Goal: Information Seeking & Learning: Understand process/instructions

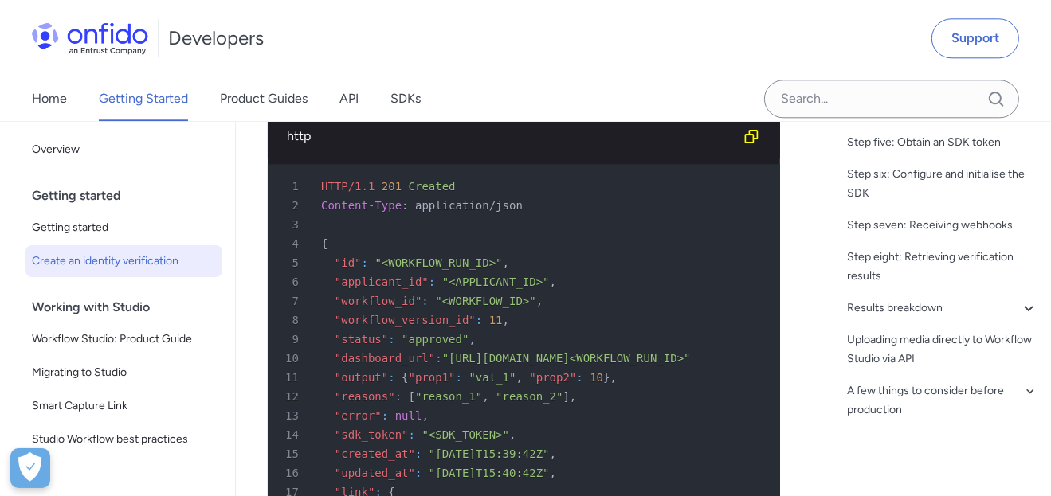
scroll to position [4407, 0]
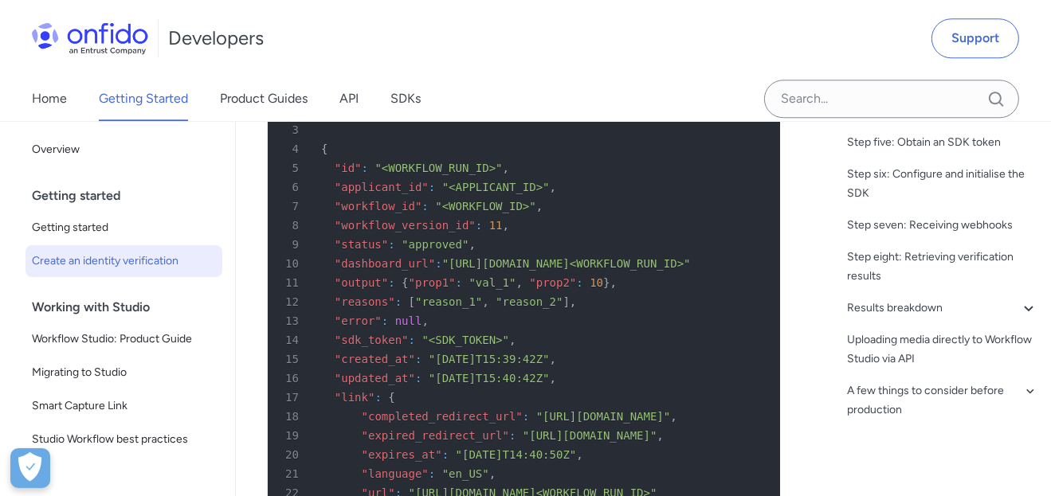
drag, startPoint x: 653, startPoint y: 265, endPoint x: 587, endPoint y: 229, distance: 74.9
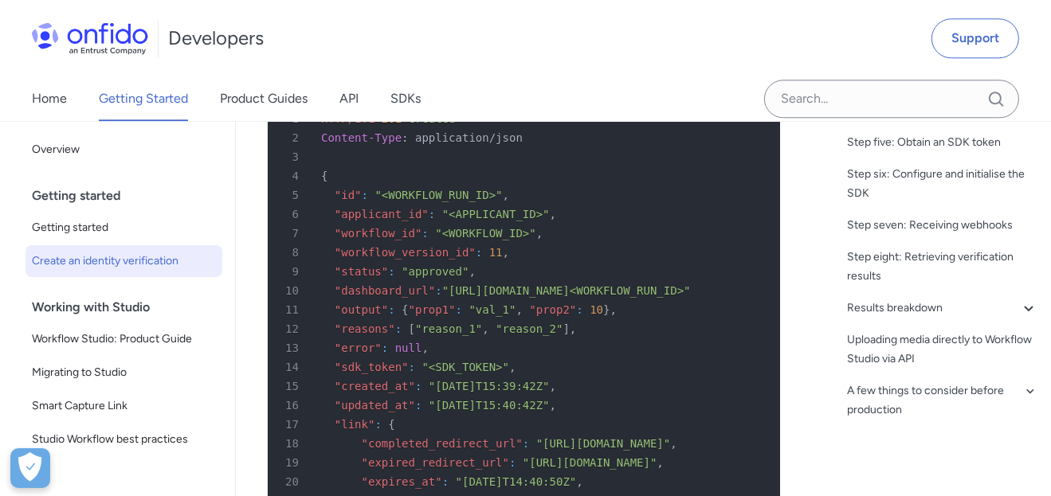
scroll to position [4434, 0]
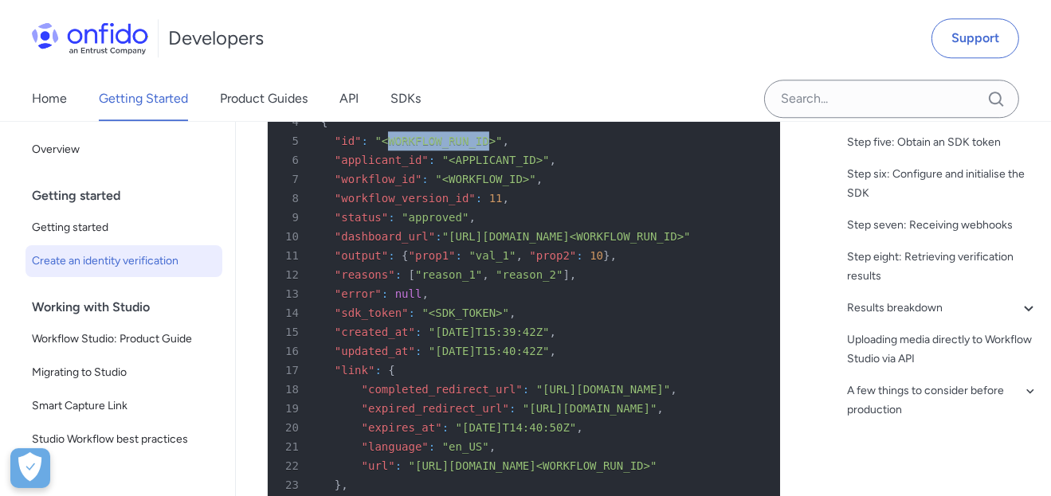
drag, startPoint x: 382, startPoint y: 162, endPoint x: 472, endPoint y: 164, distance: 89.3
click at [472, 147] on span ""<WORKFLOW_RUN_ID>"" at bounding box center [437, 141] width 127 height 13
click at [435, 186] on span ""<WORKFLOW_ID>"" at bounding box center [485, 179] width 100 height 13
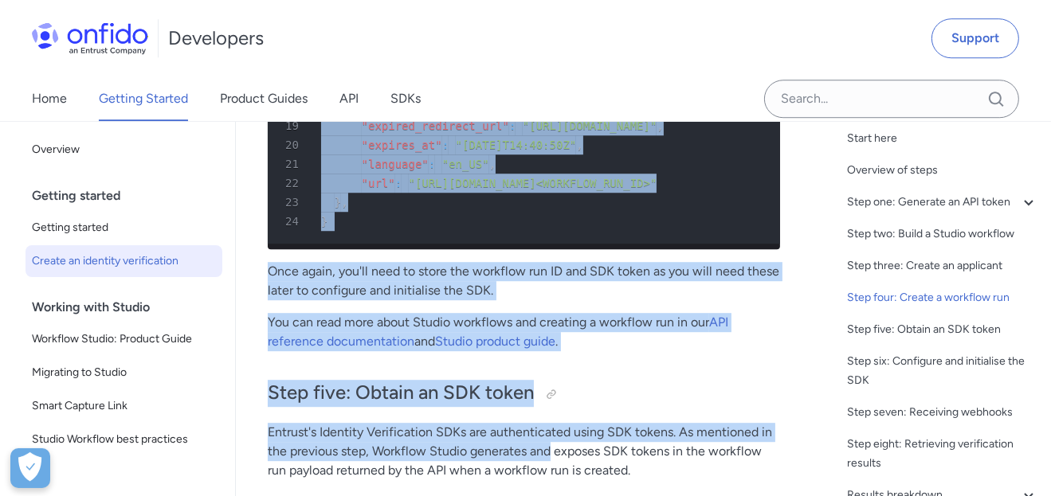
scroll to position [4943, 0]
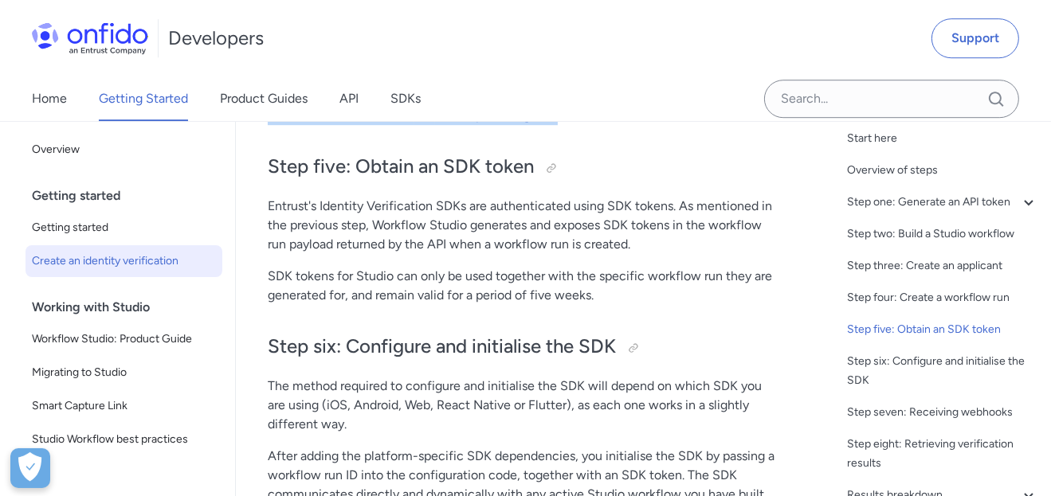
drag, startPoint x: 267, startPoint y: 160, endPoint x: 578, endPoint y: 172, distance: 311.0
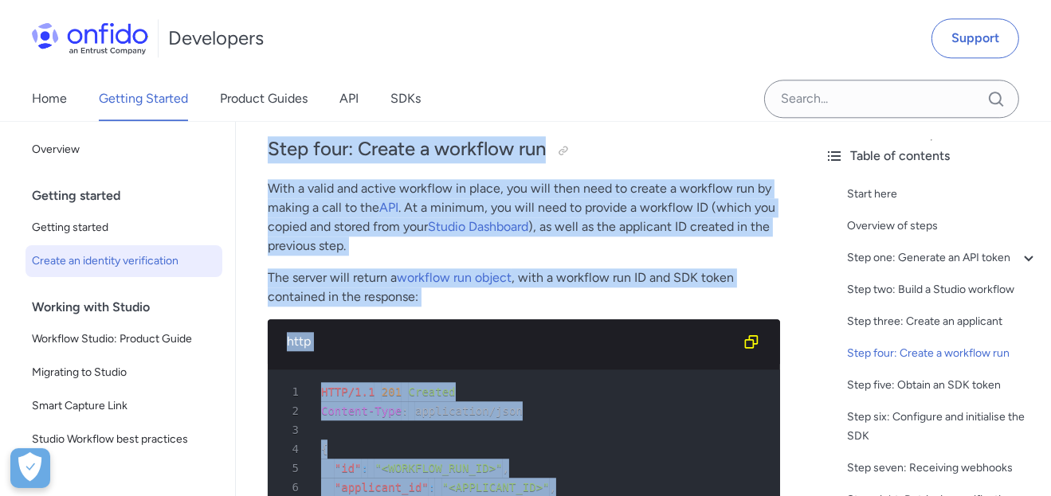
scroll to position [4065, 0]
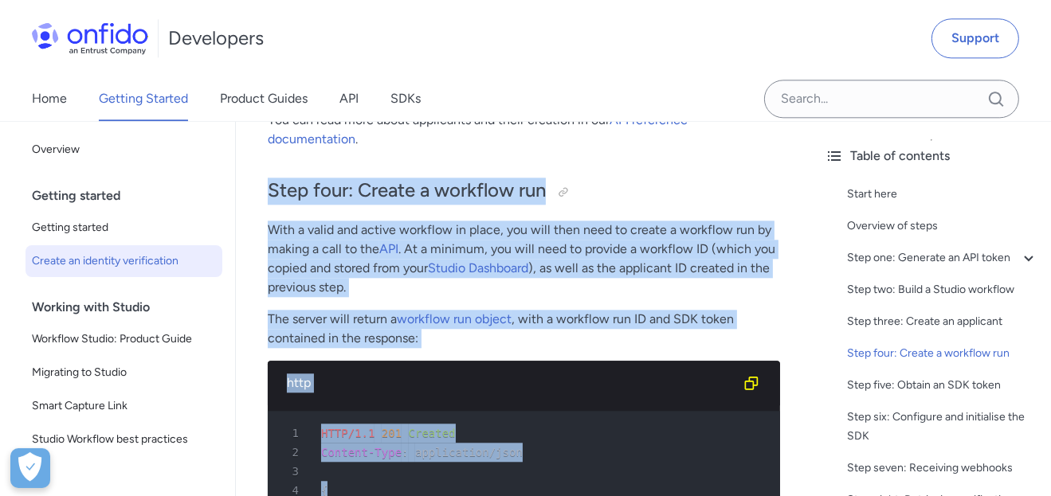
click at [490, 253] on p "With a valid and active workflow in place, you will then need to create a workf…" at bounding box center [524, 259] width 512 height 76
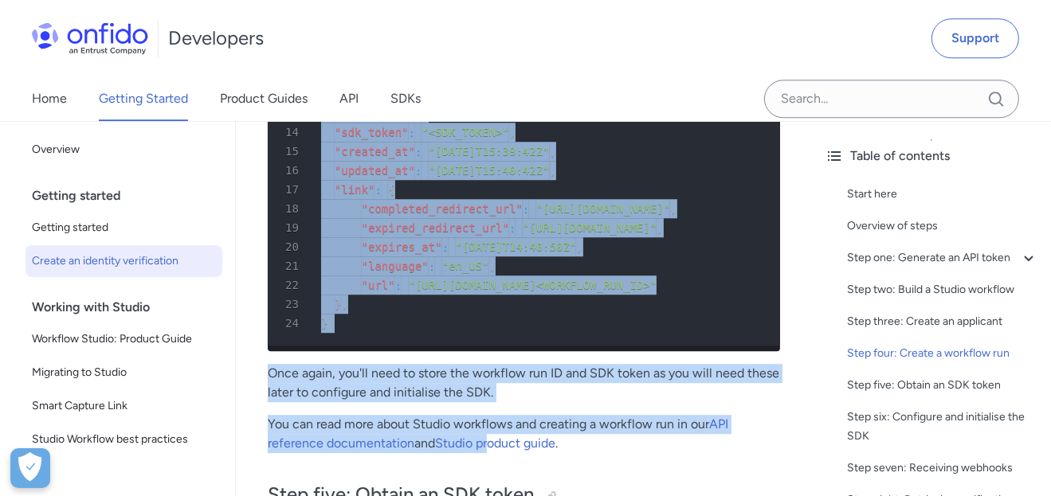
scroll to position [4707, 0]
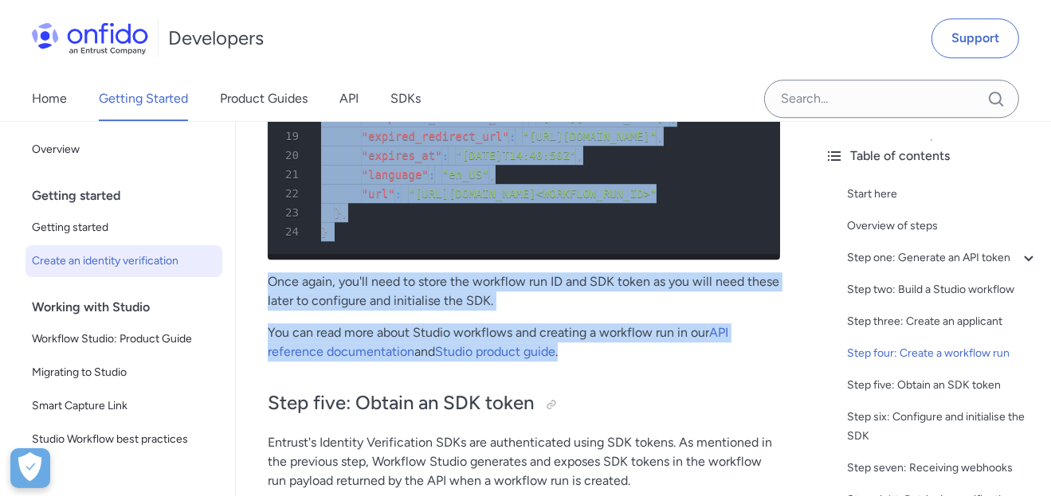
drag, startPoint x: 271, startPoint y: 212, endPoint x: 590, endPoint y: 406, distance: 372.9
copy div "Step four: Create a workflow run With a valid and active workflow in place, you…"
